Goal: Task Accomplishment & Management: Manage account settings

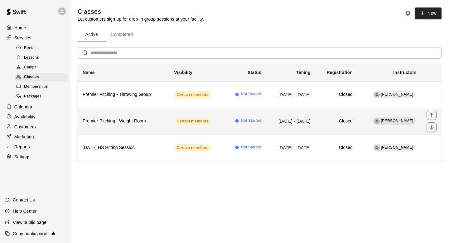
click at [144, 124] on h6 "Premier Pitching - Weight Room" at bounding box center [123, 121] width 81 height 7
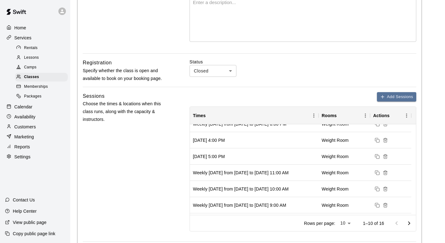
scroll to position [396, 0]
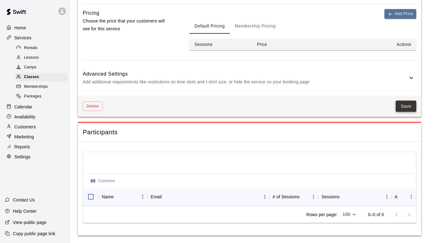
click at [401, 102] on button "Save" at bounding box center [405, 106] width 21 height 12
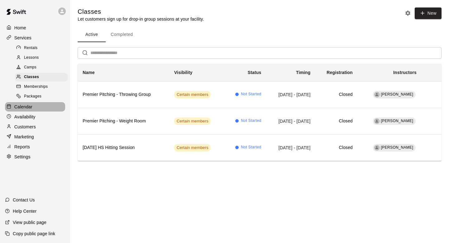
click at [27, 106] on p "Calendar" at bounding box center [23, 107] width 18 height 6
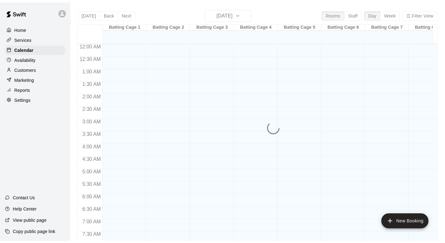
scroll to position [372, 0]
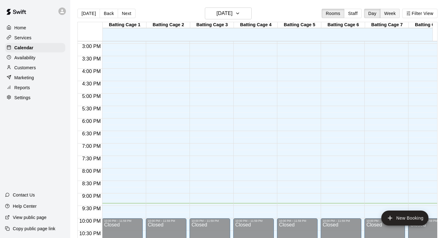
click at [393, 14] on button "Week" at bounding box center [390, 13] width 20 height 9
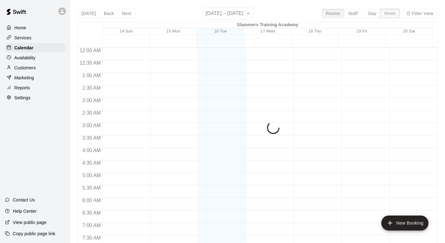
scroll to position [397, 0]
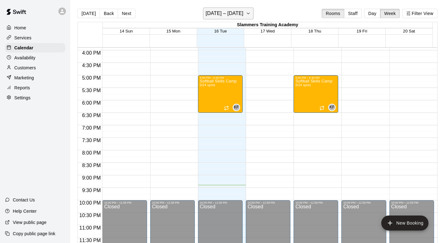
click at [234, 15] on h6 "[DATE] – [DATE]" at bounding box center [225, 13] width 38 height 9
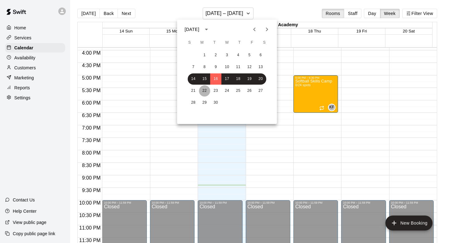
click at [205, 90] on button "22" at bounding box center [204, 90] width 11 height 11
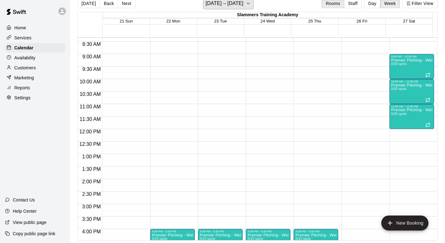
scroll to position [209, 0]
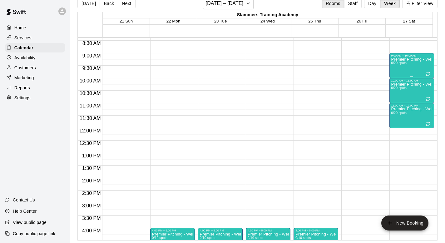
click at [403, 56] on div "9:00 AM – 10:00 AM" at bounding box center [411, 55] width 41 height 3
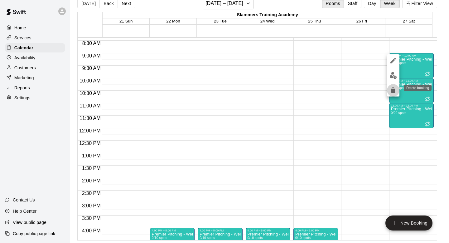
click at [392, 90] on icon "delete" at bounding box center [393, 90] width 4 height 6
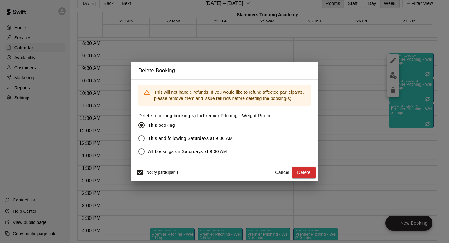
click at [208, 140] on span "This and following Saturdays at 9:00 AM" at bounding box center [190, 138] width 85 height 7
click at [307, 172] on button "Delete" at bounding box center [303, 173] width 23 height 12
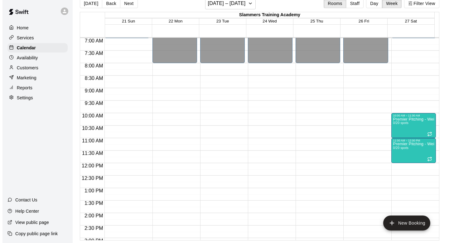
scroll to position [124, 0]
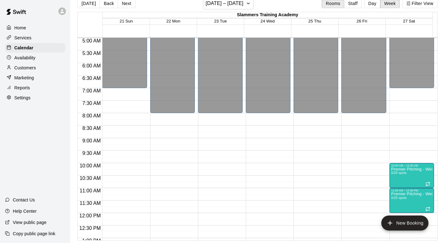
click at [307, 172] on div "12:00 AM – 8:00 AM Closed 4:00 PM – 5:00 PM Premier Pitching - Weight Room 0/10…" at bounding box center [315, 212] width 45 height 599
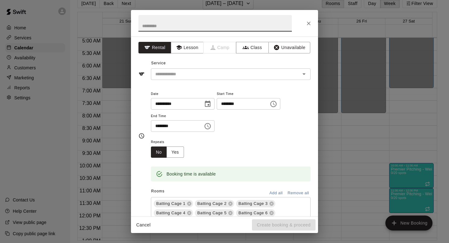
click at [310, 22] on icon "Close" at bounding box center [309, 24] width 4 height 4
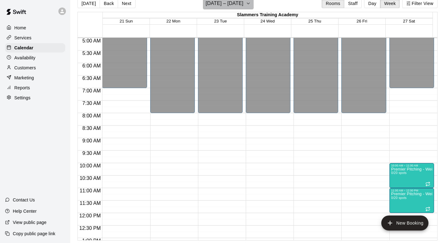
click at [250, 3] on icon "button" at bounding box center [247, 3] width 5 height 7
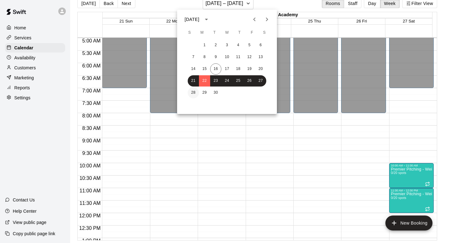
click at [196, 93] on button "28" at bounding box center [193, 92] width 11 height 11
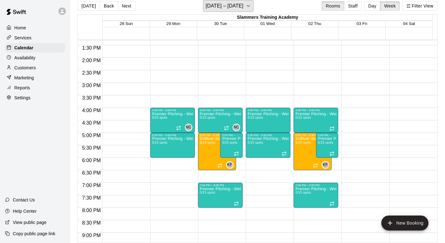
scroll to position [333, 0]
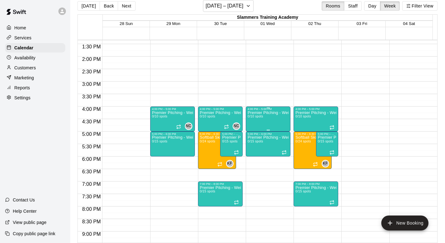
click at [267, 122] on div "Premier Pitching - Weight Room 0/10 spots" at bounding box center [267, 231] width 41 height 243
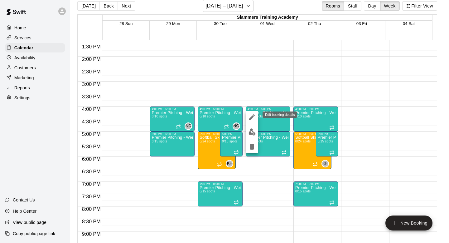
click at [248, 118] on button "edit" at bounding box center [252, 117] width 12 height 12
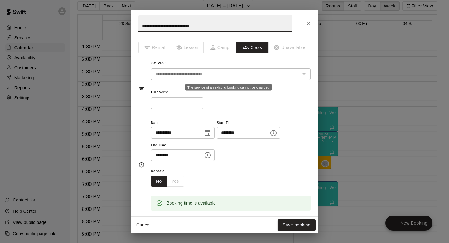
click at [243, 79] on div "**********" at bounding box center [231, 74] width 160 height 12
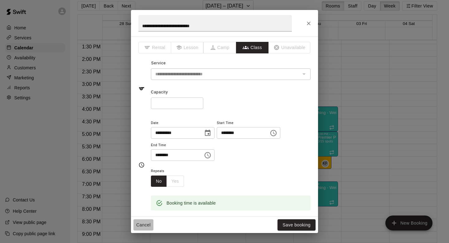
click at [142, 224] on button "Cancel" at bounding box center [144, 225] width 20 height 12
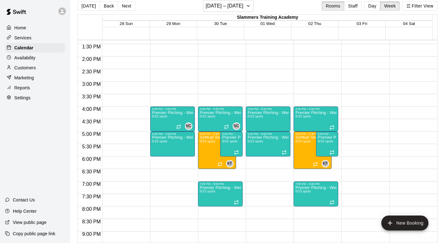
click at [27, 37] on p "Services" at bounding box center [22, 38] width 17 height 6
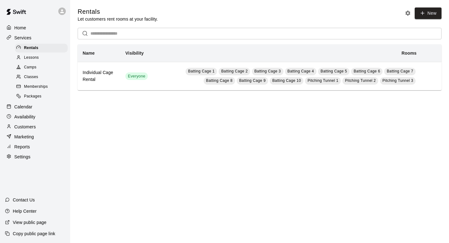
click at [29, 76] on span "Classes" at bounding box center [31, 77] width 14 height 6
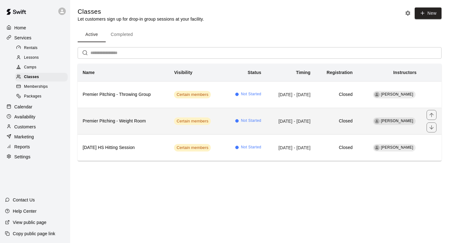
click at [125, 121] on h6 "Premier Pitching - Weight Room" at bounding box center [123, 121] width 81 height 7
